Goal: Navigation & Orientation: Find specific page/section

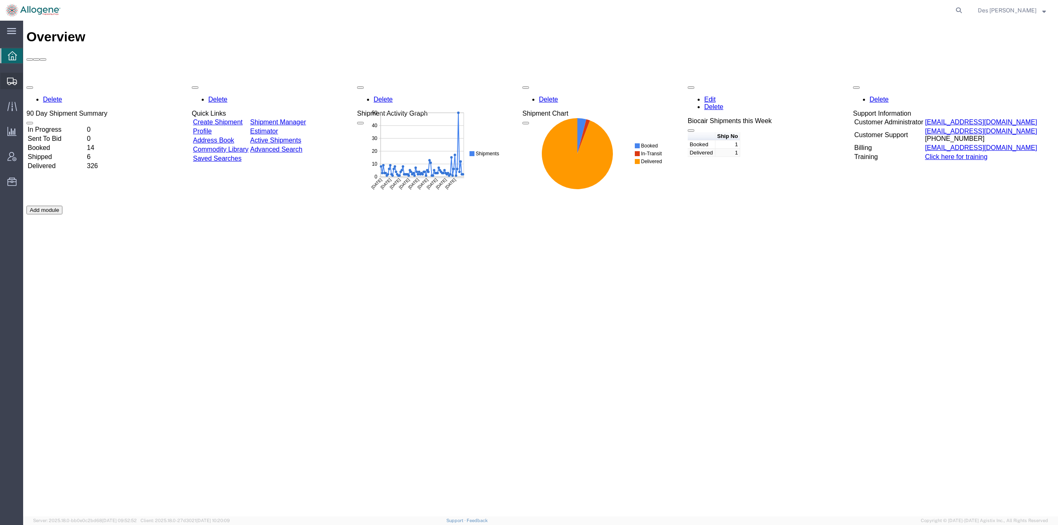
click at [29, 78] on span "Shipments" at bounding box center [26, 81] width 6 height 17
